Goal: Information Seeking & Learning: Compare options

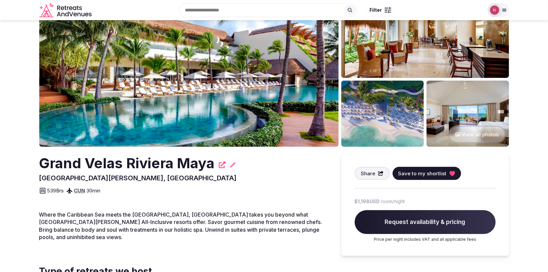
scroll to position [49, 0]
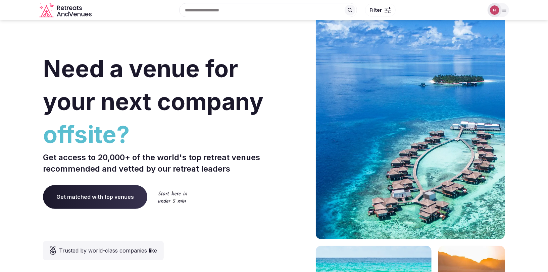
click at [495, 12] on img at bounding box center [494, 9] width 9 height 9
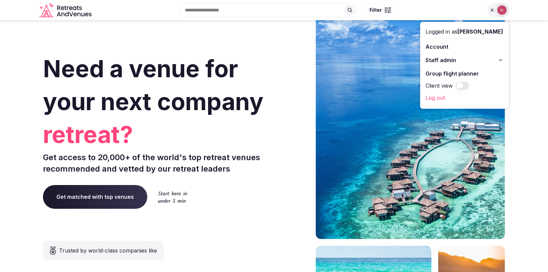
click at [453, 58] on span "Staff admin" at bounding box center [441, 60] width 31 height 8
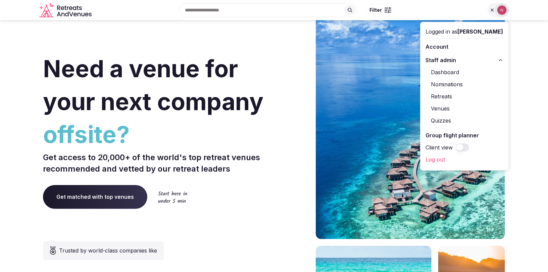
click at [447, 95] on link "Retreats" at bounding box center [465, 96] width 78 height 11
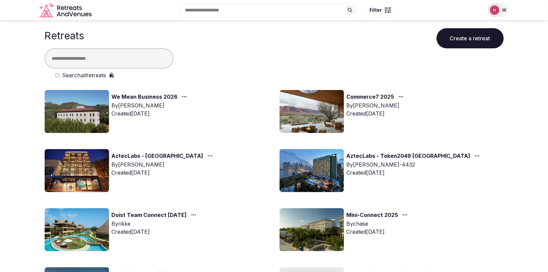
click at [84, 110] on img at bounding box center [77, 111] width 64 height 43
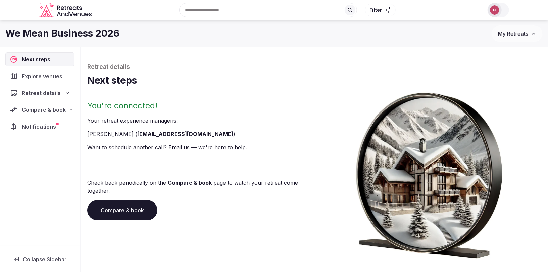
click at [31, 90] on span "Retreat details" at bounding box center [41, 93] width 39 height 8
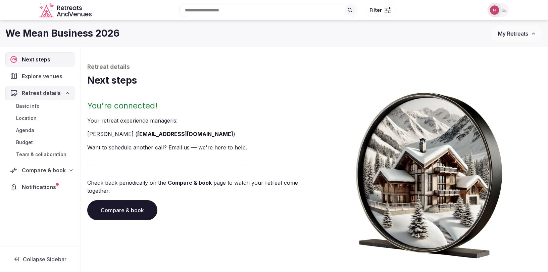
click at [31, 154] on span "Team & collaboration" at bounding box center [41, 154] width 50 height 7
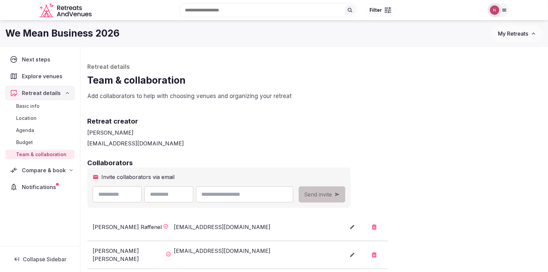
click at [114, 196] on input "text" at bounding box center [117, 194] width 49 height 16
type input "********"
click at [173, 198] on input "text" at bounding box center [168, 194] width 49 height 16
type input "****"
click at [240, 195] on input "email" at bounding box center [244, 194] width 97 height 16
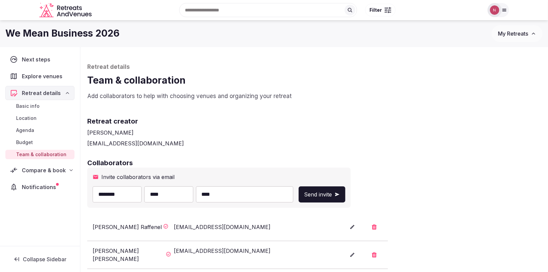
type input "**********"
click at [332, 191] on span "Send invite" at bounding box center [318, 194] width 28 height 8
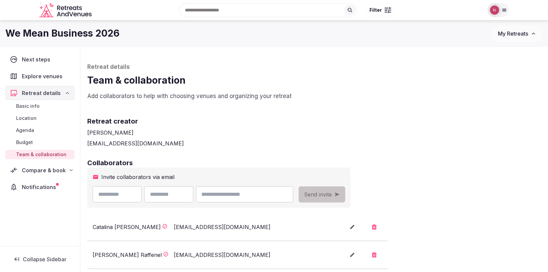
scroll to position [79, 0]
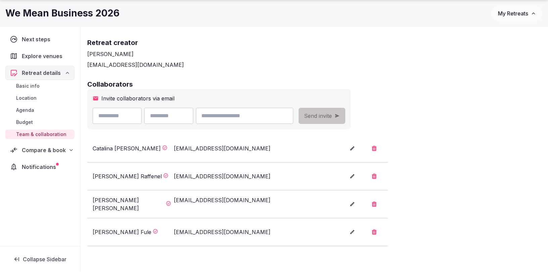
drag, startPoint x: 284, startPoint y: 148, endPoint x: 277, endPoint y: 225, distance: 76.6
click at [277, 225] on ul "Catalina Leon catalina@retreatsandvenues.com Jean David Raffenel jraffenel@wmbc…" at bounding box center [237, 190] width 301 height 111
click at [466, 80] on h2 "Collaborators" at bounding box center [314, 84] width 454 height 9
click at [35, 146] on span "Compare & book" at bounding box center [44, 150] width 44 height 8
click at [22, 173] on span "Proposals requested (3)" at bounding box center [44, 178] width 56 height 13
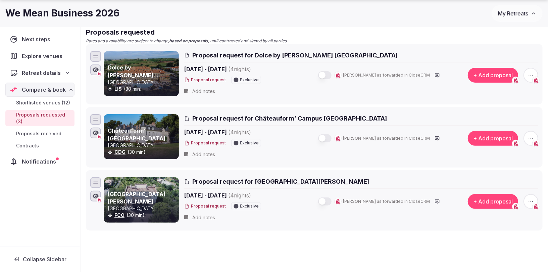
drag, startPoint x: 384, startPoint y: 50, endPoint x: 286, endPoint y: 53, distance: 97.7
click at [286, 53] on h2 "Proposal request for Dolce by Wyndham CampoReal Lisboa" at bounding box center [361, 55] width 354 height 8
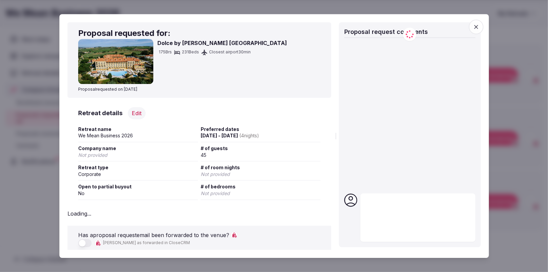
click at [286, 52] on div "Dolce by Wyndham CampoReal Lisboa 175 Brs 231 Beds Closest airport 30 min" at bounding box center [199, 61] width 242 height 45
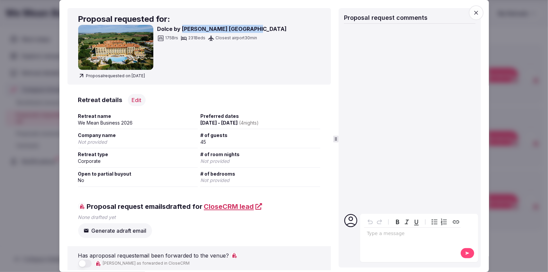
drag, startPoint x: 181, startPoint y: 25, endPoint x: 274, endPoint y: 28, distance: 92.4
click at [274, 28] on div "Dolce by Wyndham CampoReal Lisboa 175 Brs 231 Beds Closest airport 30 min" at bounding box center [199, 47] width 242 height 45
copy h3 "Wyndham CampoReal Lisboa"
click at [479, 14] on icon "button" at bounding box center [476, 12] width 7 height 7
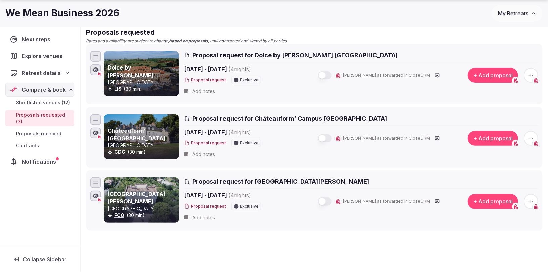
click at [323, 115] on span "Proposal request for Châteauform’ Campus Saint-Just" at bounding box center [289, 118] width 195 height 8
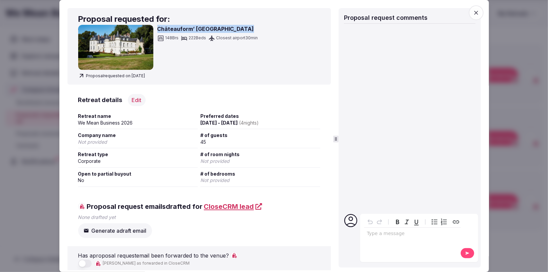
drag, startPoint x: 250, startPoint y: 27, endPoint x: 158, endPoint y: 28, distance: 91.3
click at [158, 28] on h3 "Châteauform’ Campus Saint-Just" at bounding box center [207, 29] width 101 height 8
copy h3 "Châteauform’ Campus Saint-Just"
click at [477, 13] on icon "button" at bounding box center [476, 13] width 4 height 4
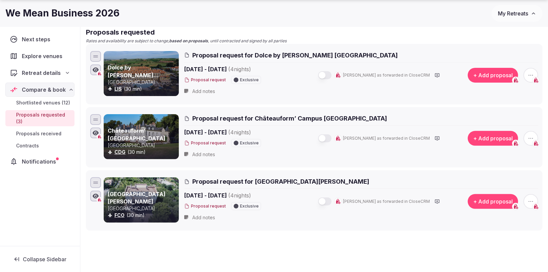
drag, startPoint x: 335, startPoint y: 181, endPoint x: 257, endPoint y: 180, distance: 78.6
click at [257, 180] on h2 "Proposal request for Park Hotel Villa Grazioli" at bounding box center [361, 181] width 354 height 8
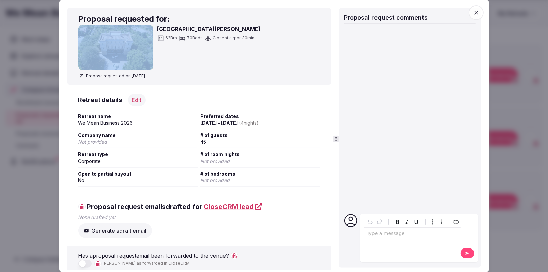
drag, startPoint x: 229, startPoint y: 24, endPoint x: 155, endPoint y: 29, distance: 74.1
click at [155, 29] on div "Proposal requested for: Park Hotel Villa Grazioli 62 Brs 70 Beds Closest airpor…" at bounding box center [199, 46] width 264 height 77
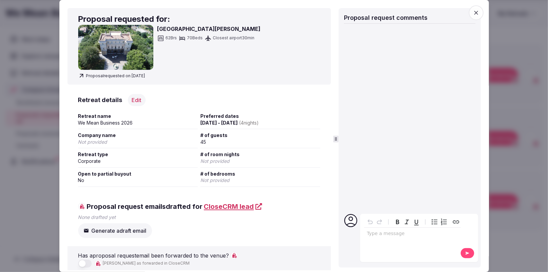
click at [159, 29] on h3 "Park Hotel Villa Grazioli" at bounding box center [208, 29] width 103 height 8
drag, startPoint x: 158, startPoint y: 29, endPoint x: 230, endPoint y: 30, distance: 72.2
click at [230, 30] on h3 "Park Hotel Villa Grazioli" at bounding box center [208, 29] width 103 height 8
copy h3 "Park Hotel Villa Grazioli"
click at [478, 12] on icon "button" at bounding box center [476, 12] width 7 height 7
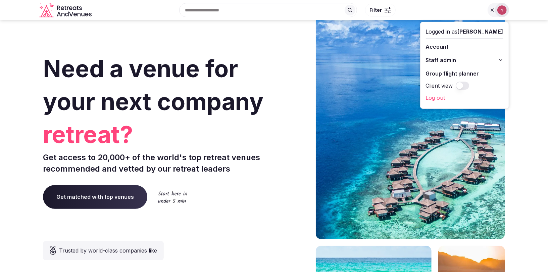
click at [457, 56] on span "Staff admin" at bounding box center [441, 60] width 31 height 8
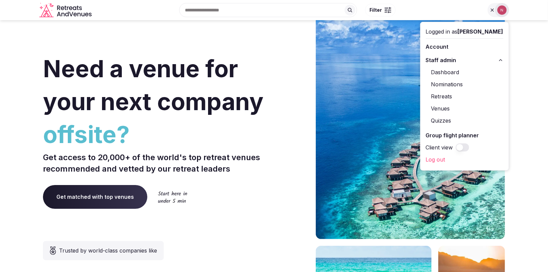
click at [450, 97] on link "Retreats" at bounding box center [465, 96] width 78 height 11
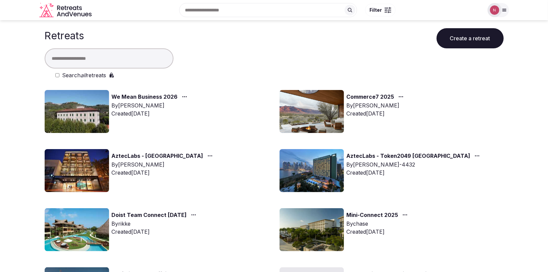
click at [146, 158] on link "AztecLabs - [GEOGRAPHIC_DATA]" at bounding box center [158, 156] width 92 height 9
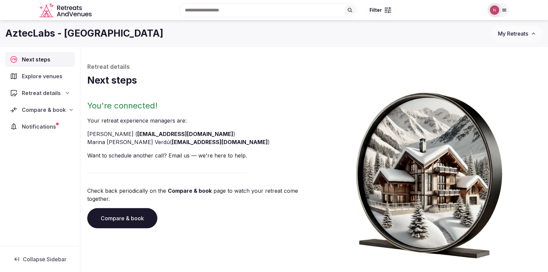
click at [39, 106] on span "Compare & book" at bounding box center [44, 110] width 44 height 8
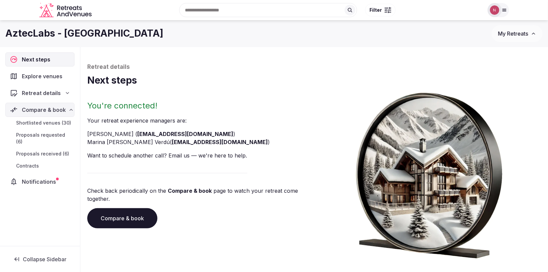
click at [44, 150] on span "Proposals received (6)" at bounding box center [42, 153] width 53 height 7
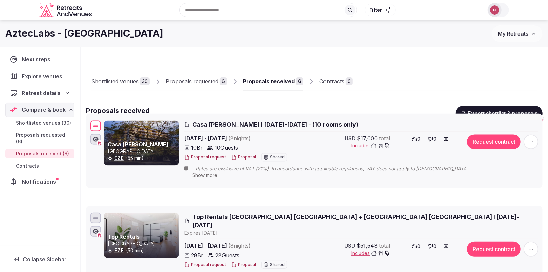
drag, startPoint x: 97, startPoint y: 165, endPoint x: 101, endPoint y: 125, distance: 40.5
click at [101, 125] on div "Casa [PERSON_NAME] Argentina EZE (55 min) Casa [PERSON_NAME] I [DATE]-[DATE] - …" at bounding box center [314, 150] width 451 height 63
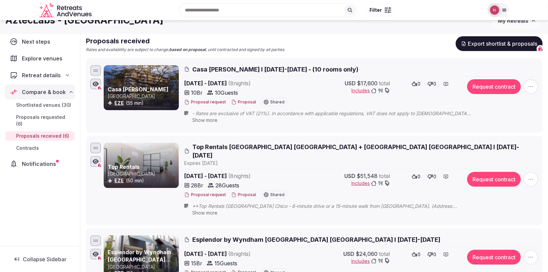
scroll to position [35, 0]
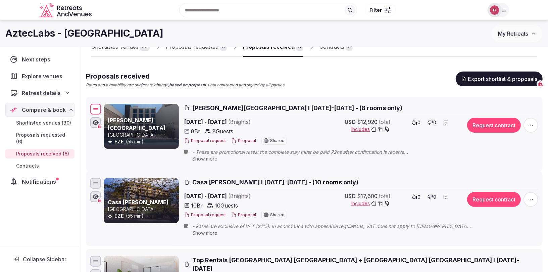
drag, startPoint x: 96, startPoint y: 229, endPoint x: 97, endPoint y: 110, distance: 118.9
click at [97, 110] on div at bounding box center [95, 109] width 11 height 11
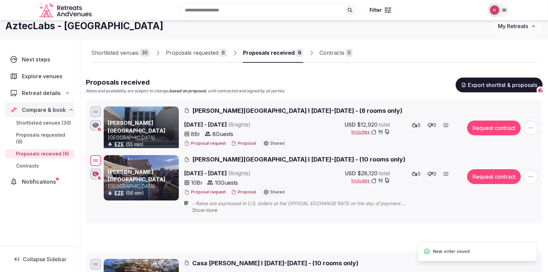
scroll to position [0, 0]
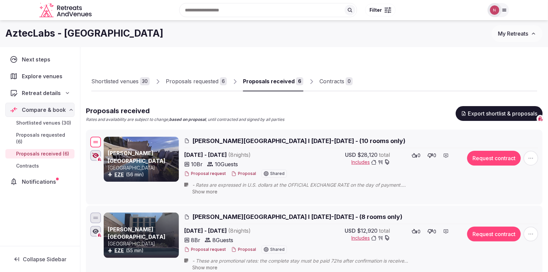
drag, startPoint x: 96, startPoint y: 198, endPoint x: 93, endPoint y: 141, distance: 57.5
click at [93, 141] on div at bounding box center [95, 142] width 11 height 11
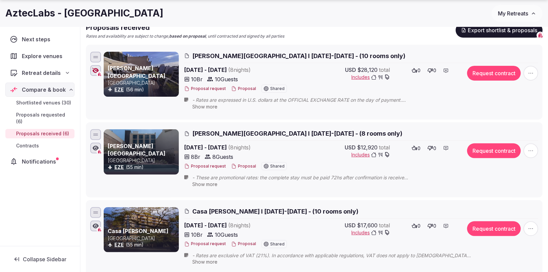
scroll to position [83, 0]
click at [255, 132] on span "[PERSON_NAME][GEOGRAPHIC_DATA] I [DATE]-[DATE] - (8 rooms only)" at bounding box center [297, 133] width 210 height 8
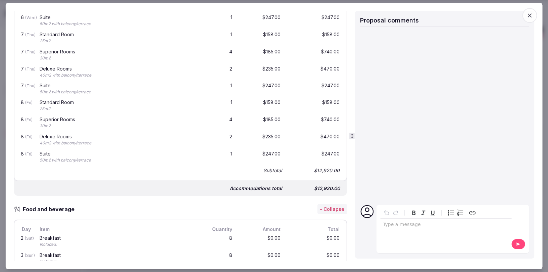
scroll to position [838, 0]
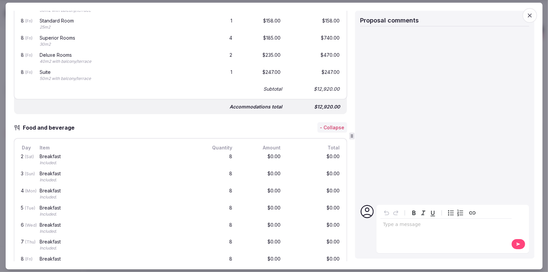
click at [534, 8] on div "Proposal Proposal Proposal details for [PERSON_NAME][GEOGRAPHIC_DATA] I [DATE]-…" at bounding box center [273, 136] width 537 height 267
click at [531, 13] on icon "button" at bounding box center [530, 15] width 7 height 7
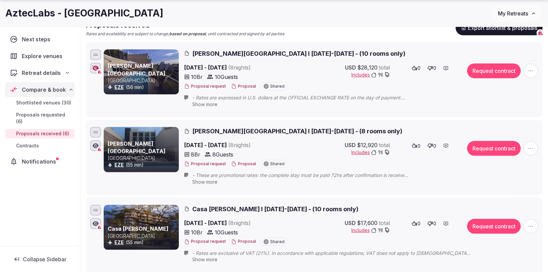
scroll to position [86, 0]
click at [225, 205] on span "Casa [PERSON_NAME] I [DATE]-[DATE] - (10 rooms only)" at bounding box center [275, 209] width 166 height 8
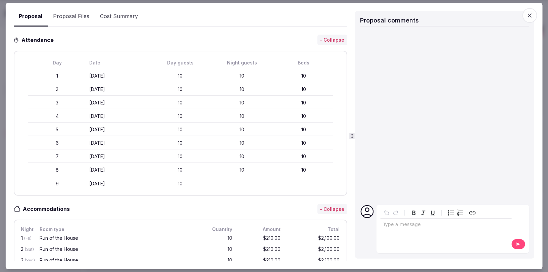
scroll to position [61, 0]
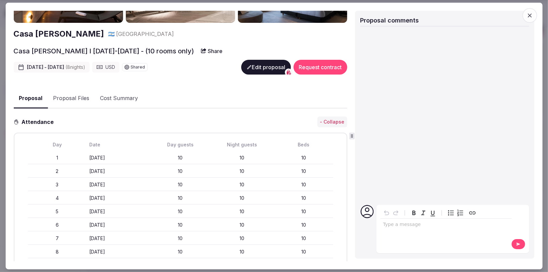
click at [535, 10] on span "button" at bounding box center [530, 15] width 15 height 15
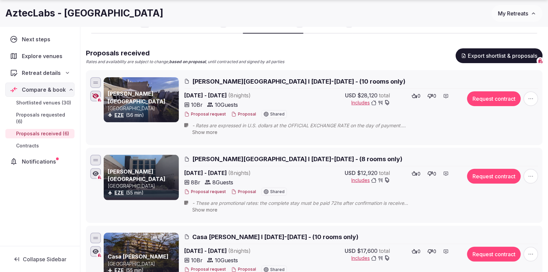
scroll to position [0, 0]
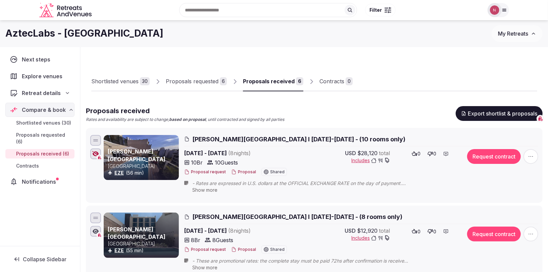
click at [509, 33] on span "My Retreats" at bounding box center [513, 33] width 30 height 7
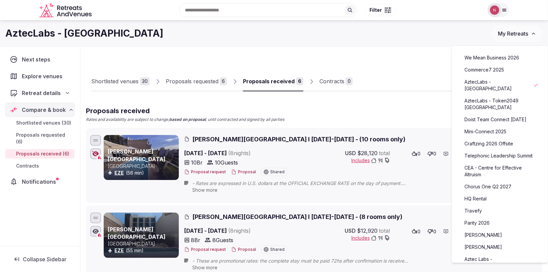
click at [485, 68] on link "Commerce7 2025" at bounding box center [500, 69] width 83 height 11
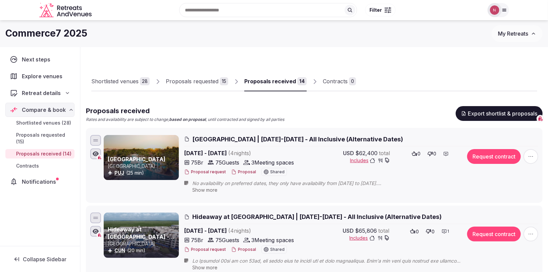
click at [268, 86] on link "Proposals received 14" at bounding box center [275, 81] width 62 height 19
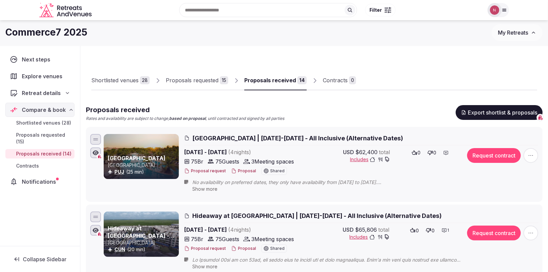
scroll to position [1, 0]
click at [198, 73] on link "Proposals requested 15" at bounding box center [197, 80] width 62 height 19
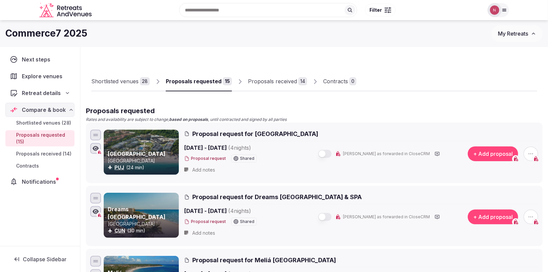
click at [271, 82] on div "Proposals received" at bounding box center [272, 81] width 49 height 8
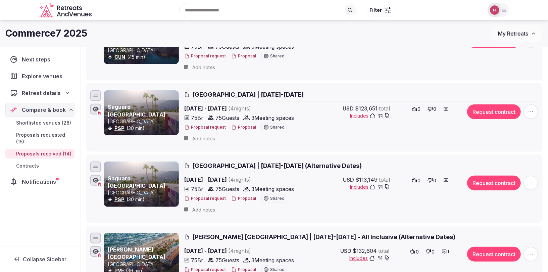
scroll to position [341, 0]
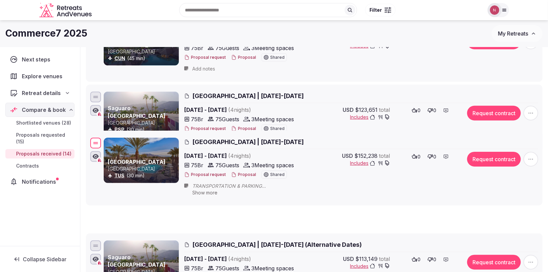
drag, startPoint x: 96, startPoint y: 167, endPoint x: 95, endPoint y: 142, distance: 24.5
click at [95, 142] on div at bounding box center [95, 143] width 11 height 11
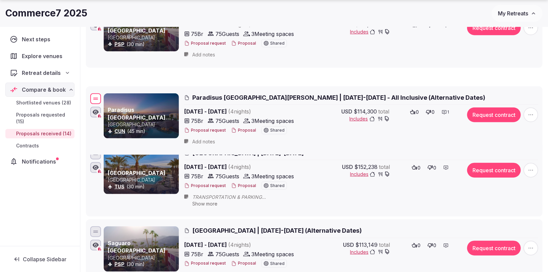
scroll to position [363, 0]
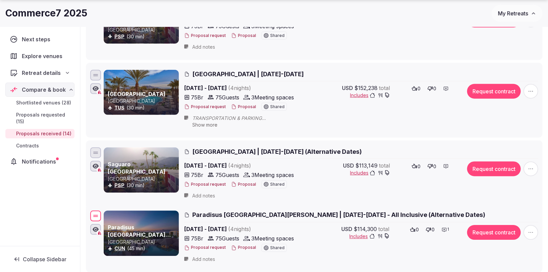
drag, startPoint x: 94, startPoint y: 101, endPoint x: 104, endPoint y: 214, distance: 113.6
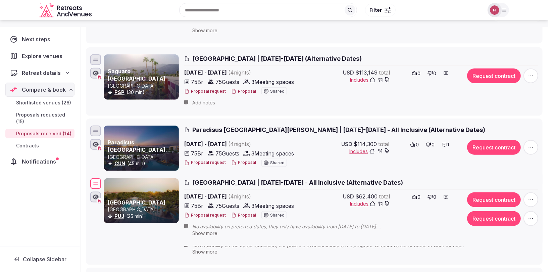
scroll to position [379, 0]
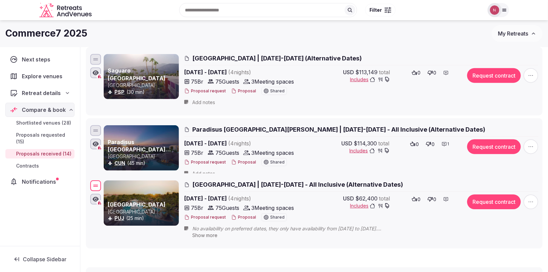
drag, startPoint x: 99, startPoint y: 141, endPoint x: 93, endPoint y: 184, distance: 43.1
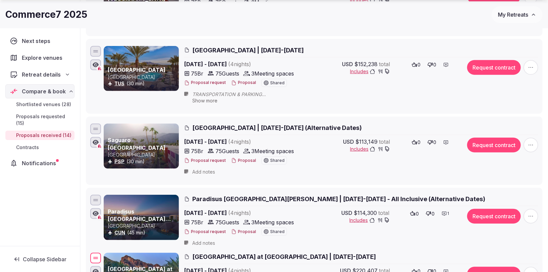
scroll to position [409, 0]
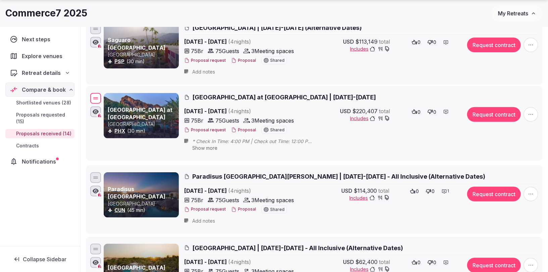
drag, startPoint x: 94, startPoint y: 148, endPoint x: 97, endPoint y: 98, distance: 49.8
click at [97, 99] on div at bounding box center [95, 99] width 5 height 1
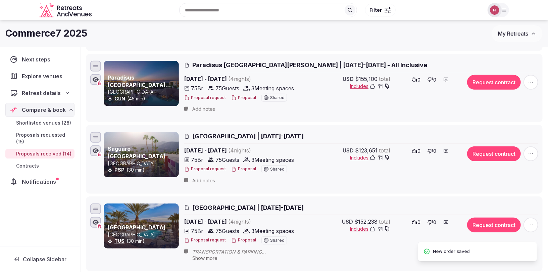
scroll to position [150, 0]
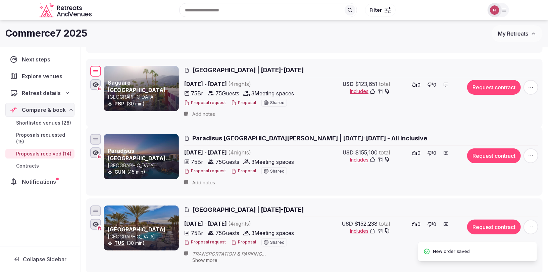
drag, startPoint x: 92, startPoint y: 138, endPoint x: 95, endPoint y: 70, distance: 67.9
click at [95, 70] on div at bounding box center [95, 71] width 11 height 11
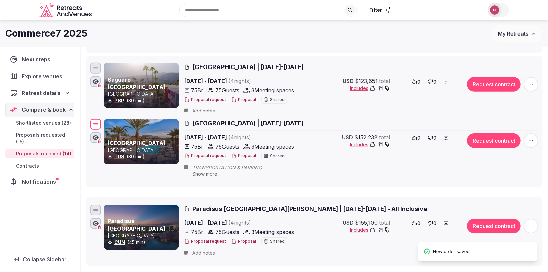
drag, startPoint x: 96, startPoint y: 208, endPoint x: 95, endPoint y: 122, distance: 86.6
click at [95, 122] on div at bounding box center [95, 124] width 11 height 11
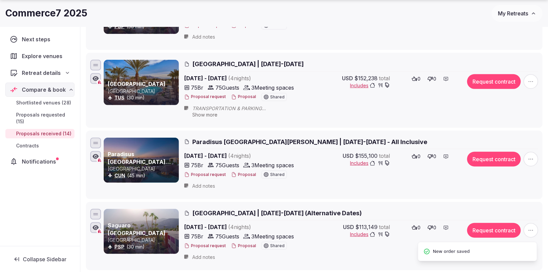
scroll to position [226, 0]
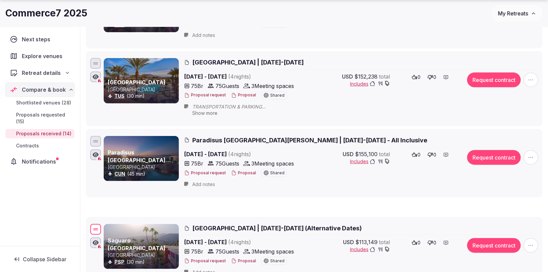
drag, startPoint x: 95, startPoint y: 207, endPoint x: 100, endPoint y: 215, distance: 8.7
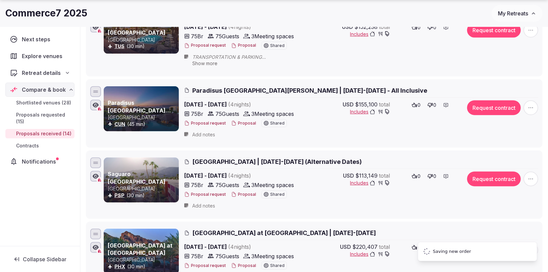
scroll to position [276, 0]
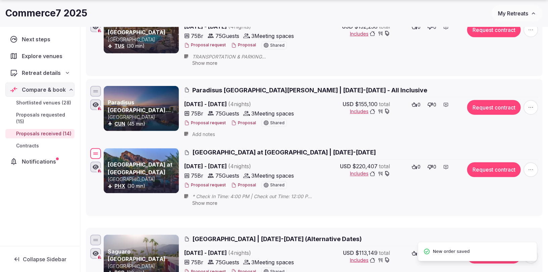
drag, startPoint x: 97, startPoint y: 233, endPoint x: 96, endPoint y: 153, distance: 79.6
click at [96, 153] on div at bounding box center [95, 153] width 11 height 11
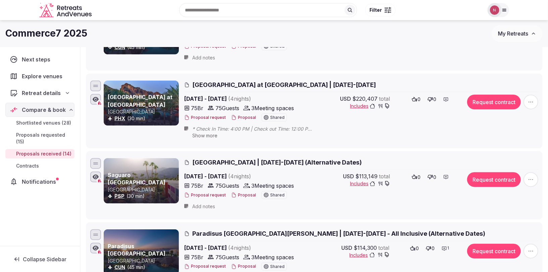
scroll to position [342, 0]
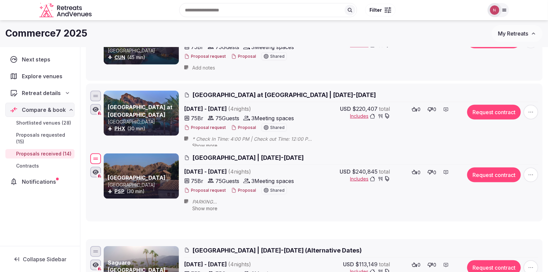
drag, startPoint x: 97, startPoint y: 196, endPoint x: 98, endPoint y: 156, distance: 40.0
click at [98, 156] on div at bounding box center [95, 158] width 11 height 11
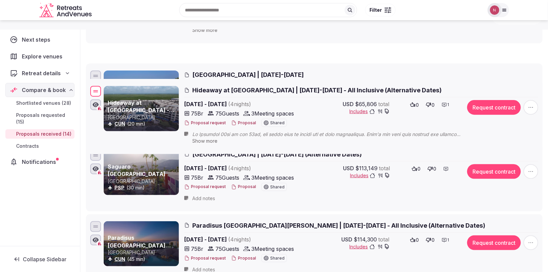
scroll to position [361, 0]
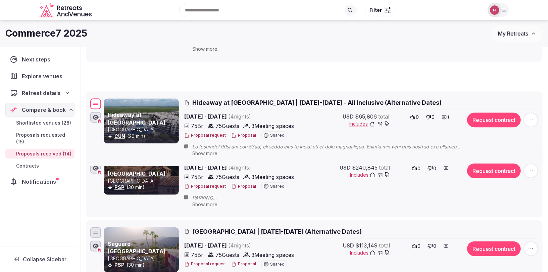
drag, startPoint x: 97, startPoint y: 141, endPoint x: 83, endPoint y: 103, distance: 40.8
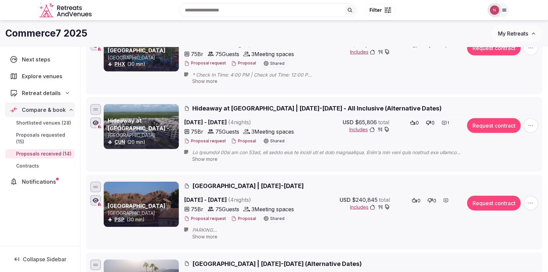
scroll to position [302, 0]
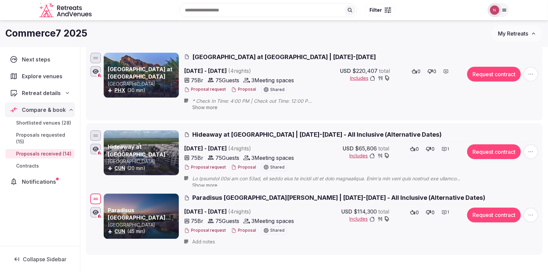
drag, startPoint x: 94, startPoint y: 170, endPoint x: 99, endPoint y: 195, distance: 25.6
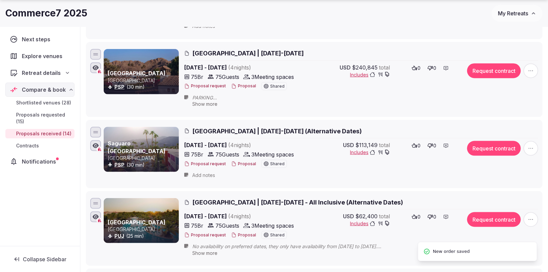
scroll to position [537, 0]
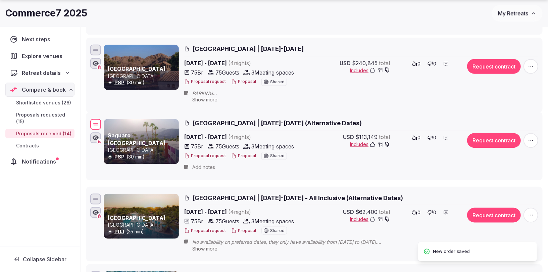
drag, startPoint x: 92, startPoint y: 129, endPoint x: 92, endPoint y: 125, distance: 3.7
click at [92, 125] on div at bounding box center [95, 124] width 11 height 11
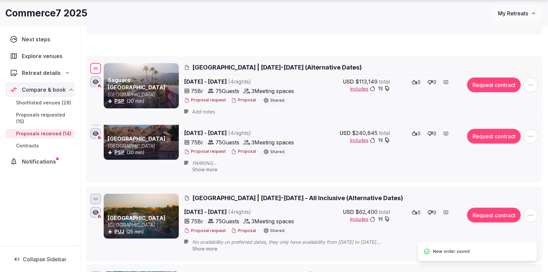
drag, startPoint x: 94, startPoint y: 126, endPoint x: 98, endPoint y: 67, distance: 58.9
click at [98, 67] on div at bounding box center [95, 68] width 11 height 11
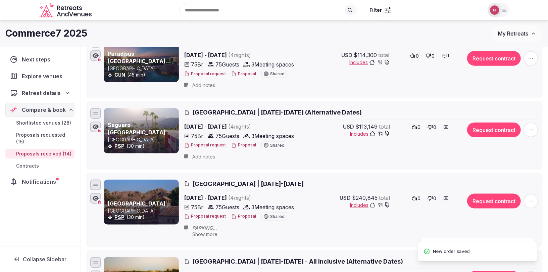
scroll to position [419, 0]
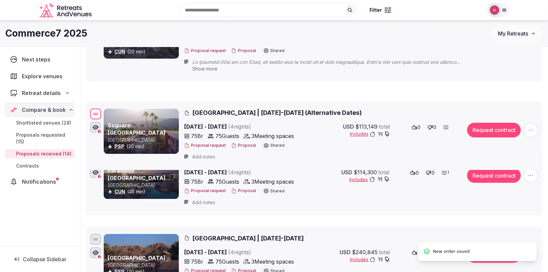
drag, startPoint x: 94, startPoint y: 164, endPoint x: 94, endPoint y: 110, distance: 53.4
click at [94, 113] on div at bounding box center [95, 113] width 5 height 1
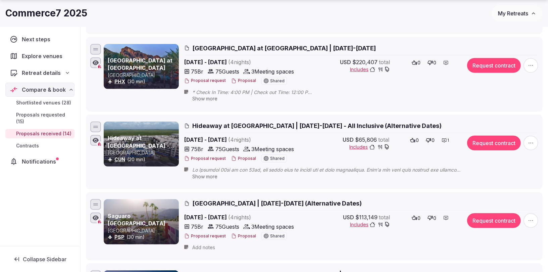
scroll to position [321, 0]
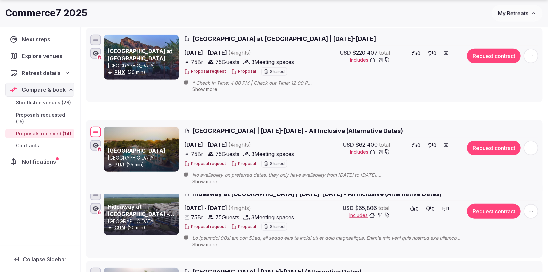
drag, startPoint x: 93, startPoint y: 205, endPoint x: 88, endPoint y: 132, distance: 73.7
click at [88, 132] on li "[GEOGRAPHIC_DATA] [GEOGRAPHIC_DATA] (25 min) [GEOGRAPHIC_DATA] | [DATE]-[DATE] …" at bounding box center [314, 157] width 457 height 75
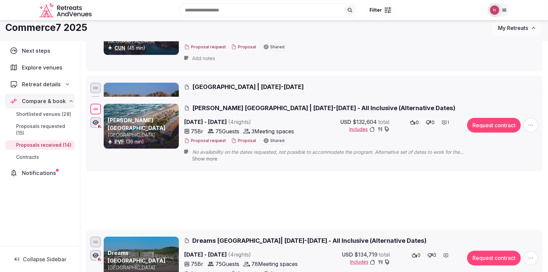
scroll to position [571, 0]
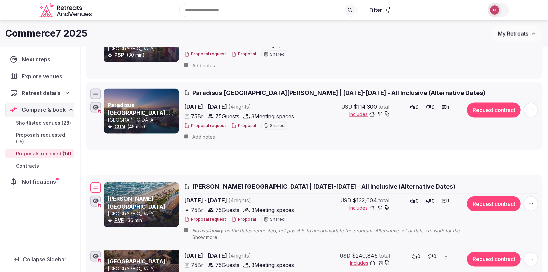
drag, startPoint x: 94, startPoint y: 158, endPoint x: 94, endPoint y: 128, distance: 30.2
click at [94, 128] on ul "Saguaro [GEOGRAPHIC_DATA] PSP (30 min) [GEOGRAPHIC_DATA] | [DATE]-[DATE] [DATE]…" at bounding box center [314, 83] width 457 height 1052
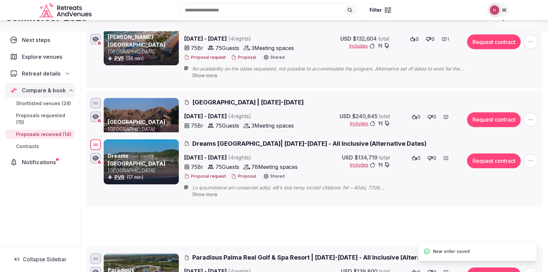
scroll to position [698, 0]
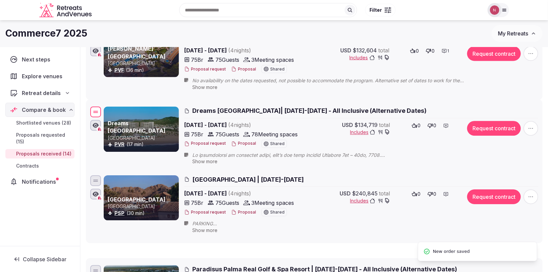
drag, startPoint x: 96, startPoint y: 174, endPoint x: 104, endPoint y: 106, distance: 69.0
click at [104, 106] on div "Dreams [GEOGRAPHIC_DATA] Mexico PVR (17 min) Dreams [GEOGRAPHIC_DATA]| [DATE]-[…" at bounding box center [314, 136] width 451 height 63
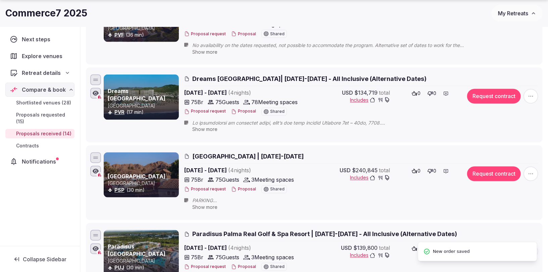
scroll to position [769, 0]
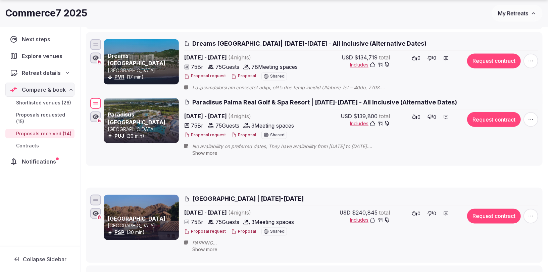
drag, startPoint x: 94, startPoint y: 195, endPoint x: 94, endPoint y: 99, distance: 96.4
click at [94, 104] on div at bounding box center [95, 104] width 5 height 1
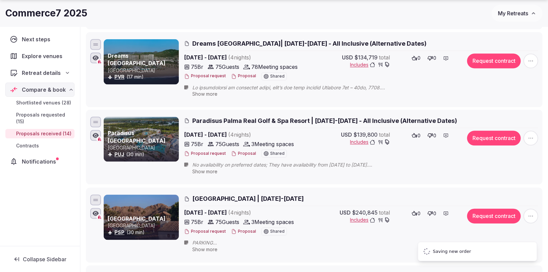
scroll to position [848, 0]
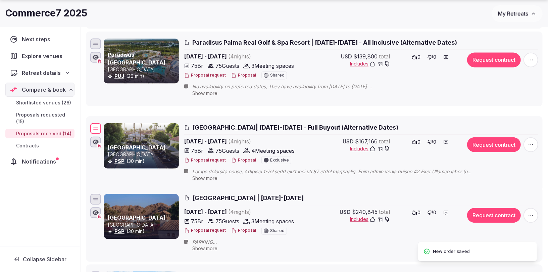
drag, startPoint x: 96, startPoint y: 193, endPoint x: 95, endPoint y: 123, distance: 70.2
click at [95, 123] on div at bounding box center [95, 128] width 11 height 11
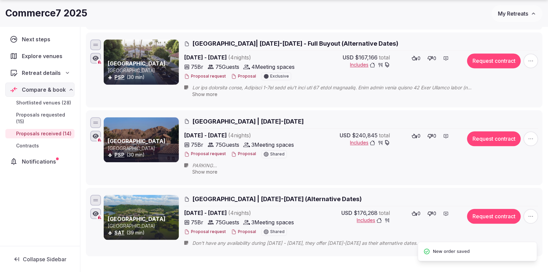
scroll to position [925, 0]
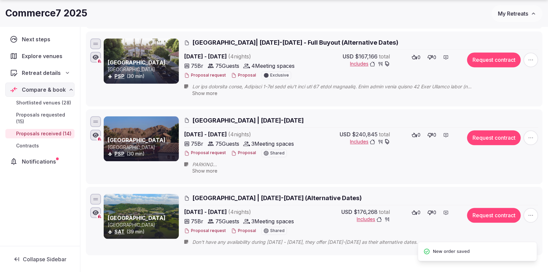
drag, startPoint x: 89, startPoint y: 190, endPoint x: 88, endPoint y: 118, distance: 72.9
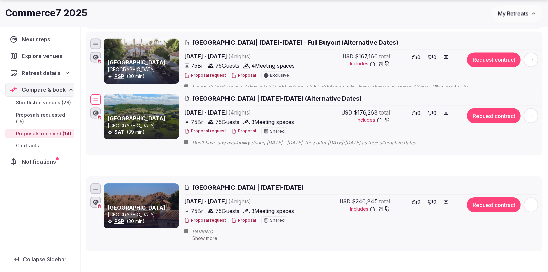
drag, startPoint x: 96, startPoint y: 193, endPoint x: 96, endPoint y: 94, distance: 99.4
click at [96, 100] on div at bounding box center [95, 100] width 5 height 1
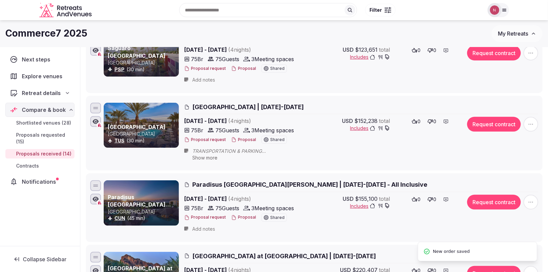
scroll to position [0, 0]
